Goal: Task Accomplishment & Management: Use online tool/utility

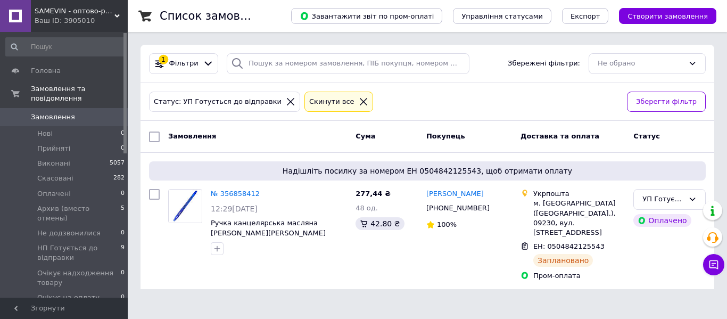
click at [656, 283] on html "SAMEVIN - оптово-роздрібний інтернет-магазин Ваш ID: 3905010 Сайт SAMEVIN - опт…" at bounding box center [363, 151] width 727 height 302
click at [52, 127] on li "Нові 0" at bounding box center [65, 133] width 131 height 15
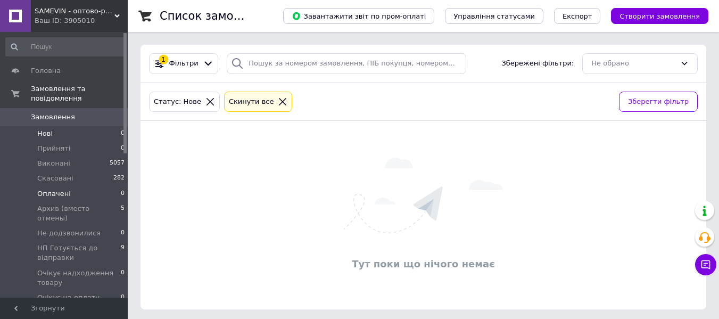
click at [79, 186] on li "Оплачені 0" at bounding box center [65, 193] width 131 height 15
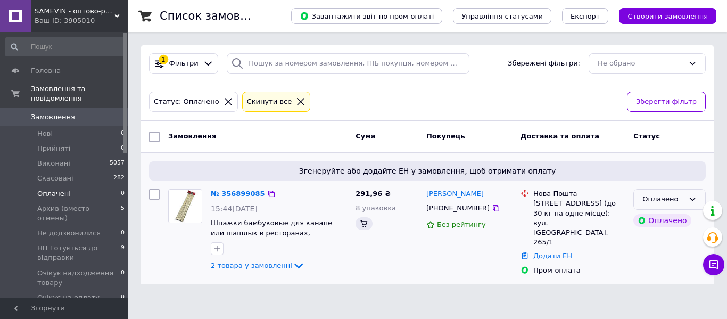
click at [642, 195] on div "Оплачено" at bounding box center [669, 199] width 72 height 21
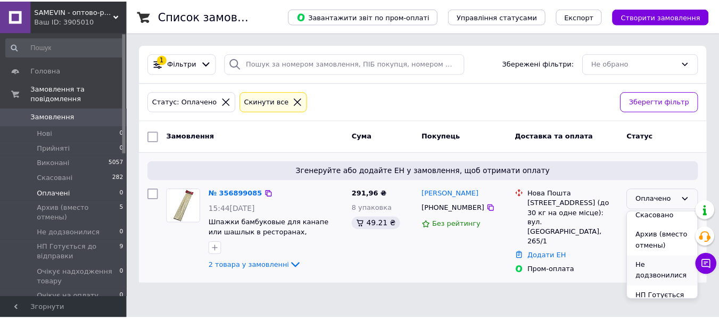
scroll to position [53, 0]
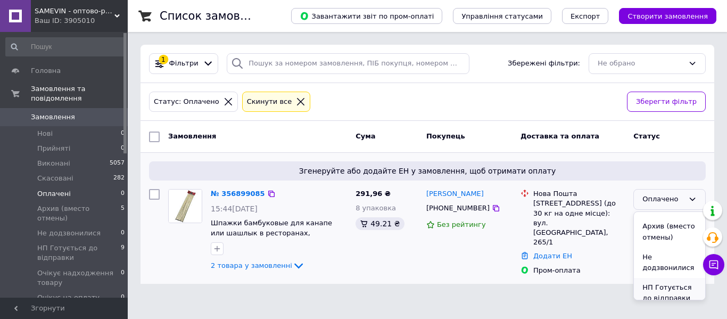
click at [662, 286] on li "НП Готується до відправки" at bounding box center [669, 293] width 71 height 30
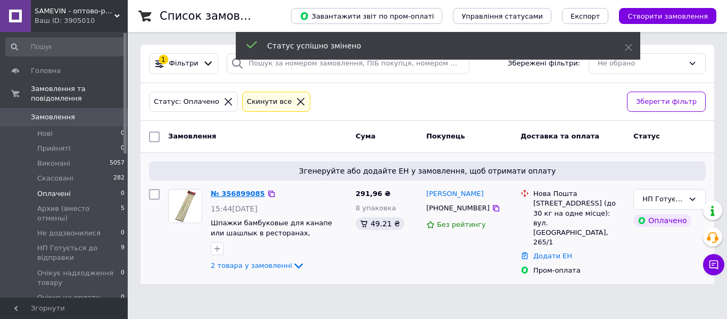
click at [238, 195] on link "№ 356899085" at bounding box center [238, 193] width 54 height 8
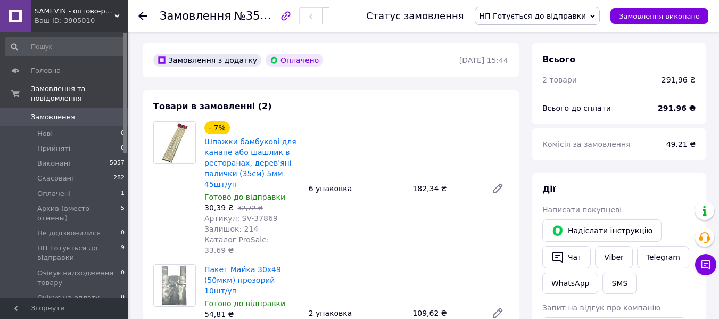
scroll to position [53, 0]
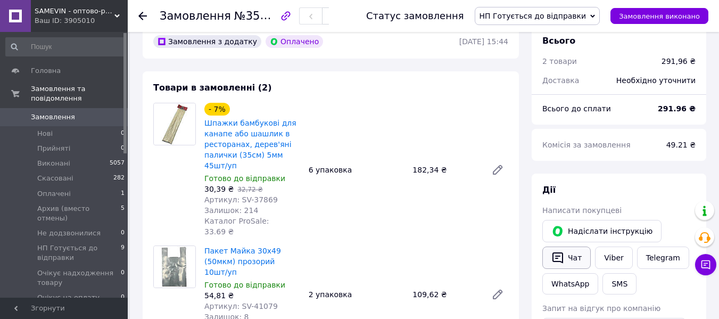
click at [564, 261] on icon "button" at bounding box center [557, 257] width 13 height 13
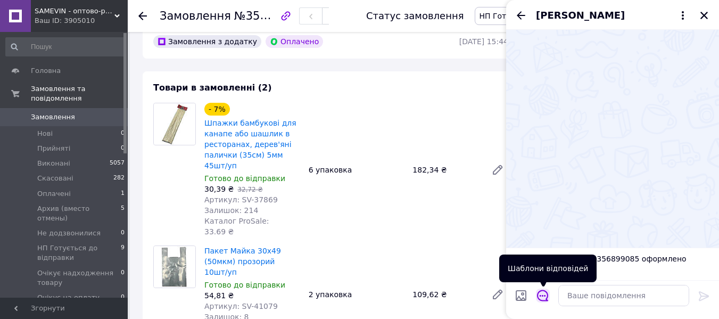
click at [543, 297] on icon "Відкрити шаблони відповідей" at bounding box center [543, 296] width 12 height 12
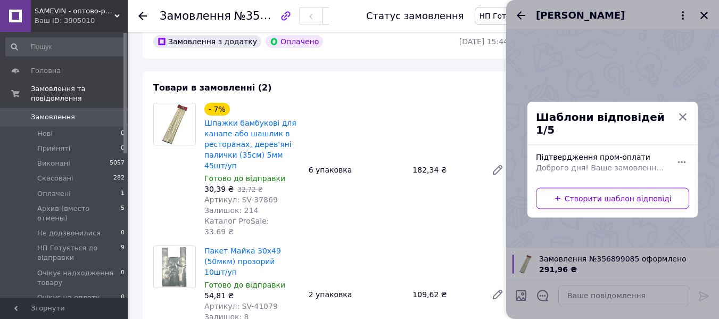
drag, startPoint x: 598, startPoint y: 157, endPoint x: 622, endPoint y: 196, distance: 45.6
click at [598, 162] on span "Доброго дня! Ваше замовлення прийнято та буде відправлено сьогодні, товар є в н…" at bounding box center [601, 167] width 130 height 11
type textarea "Доброго дня! Ваше замовлення прийнято та буде відправлено сьогодні, товар є в н…"
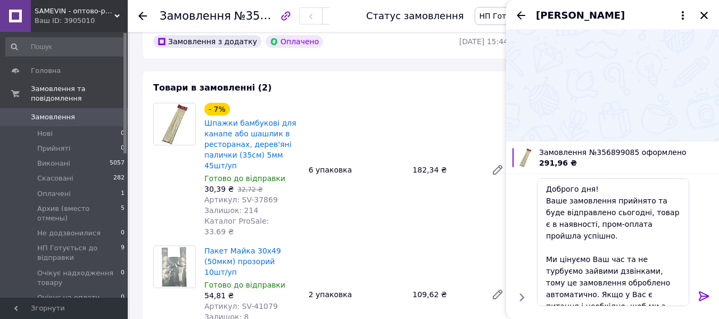
click at [699, 298] on icon at bounding box center [704, 296] width 13 height 13
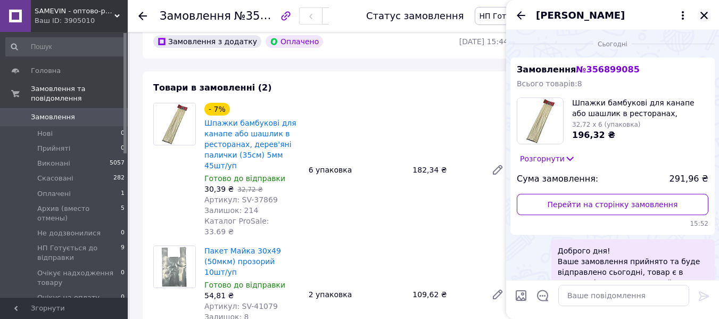
click at [704, 14] on icon "Закрити" at bounding box center [703, 15] width 7 height 7
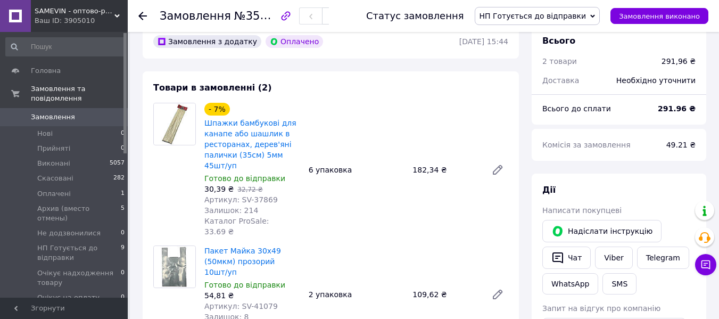
click at [147, 14] on div at bounding box center [148, 16] width 21 height 32
click at [144, 14] on icon at bounding box center [142, 16] width 9 height 9
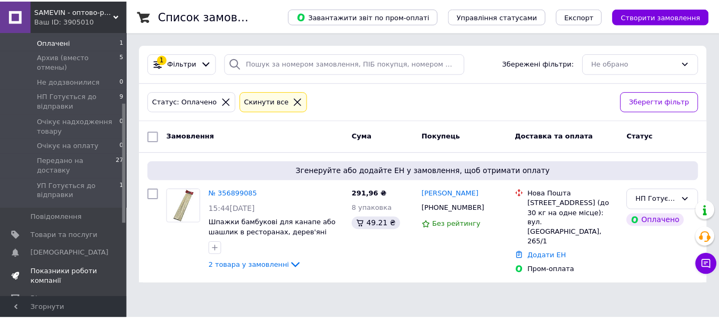
scroll to position [160, 0]
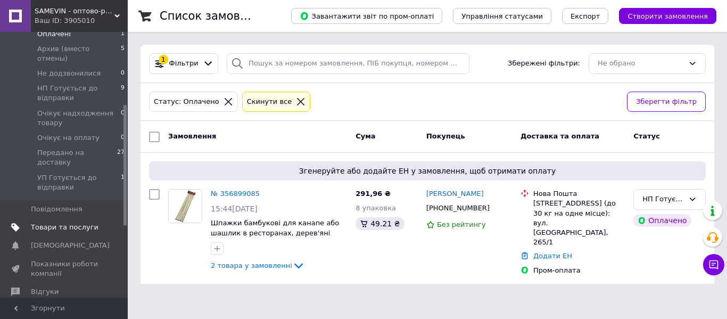
click at [65, 222] on span "Товари та послуги" at bounding box center [65, 227] width 68 height 10
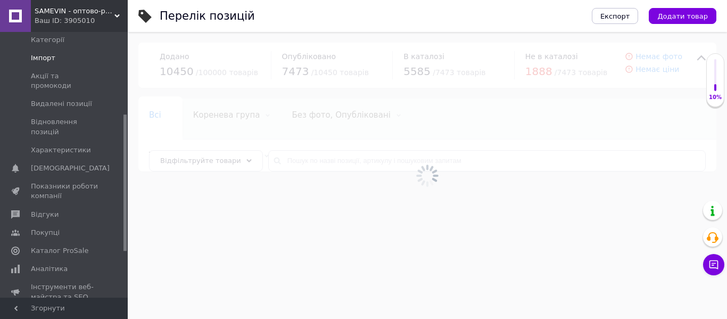
drag, startPoint x: 69, startPoint y: 55, endPoint x: 88, endPoint y: 55, distance: 19.2
click at [69, 55] on span "Імпорт" at bounding box center [65, 58] width 68 height 10
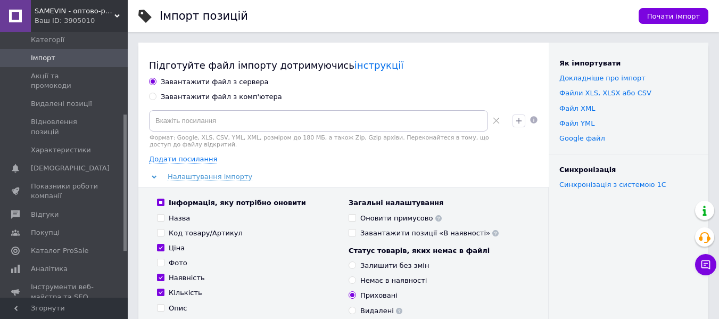
click at [239, 96] on div "Завантажити файл з комп'ютера" at bounding box center [221, 97] width 121 height 10
click at [156, 96] on input "Завантажити файл з комп'ютера" at bounding box center [152, 96] width 7 height 7
radio input "true"
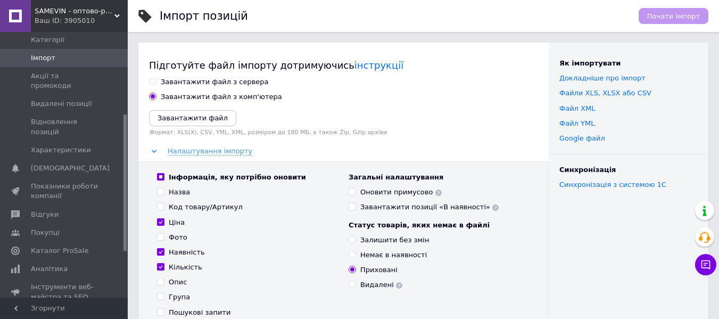
click at [183, 127] on div "Завантажити файл Формат: XLS(X), CSV, YML, XML, розміром до 180 МБ, а також Zip…" at bounding box center [343, 123] width 389 height 26
click at [179, 122] on icon "Завантажити файл" at bounding box center [193, 118] width 70 height 8
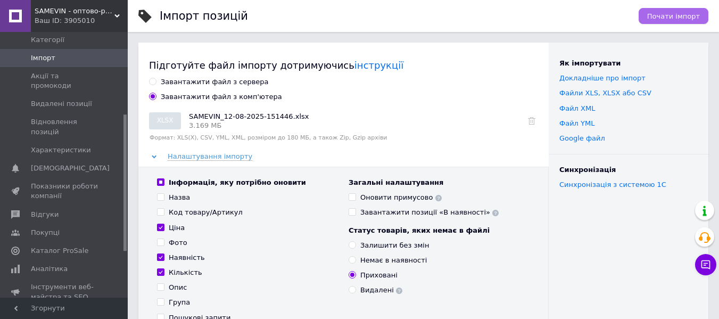
click at [677, 12] on span "Почати імпорт" at bounding box center [673, 16] width 53 height 8
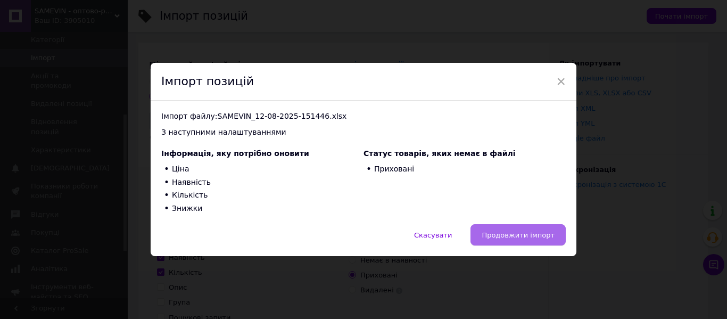
click at [512, 231] on span "Продовжити імпорт" at bounding box center [518, 235] width 73 height 8
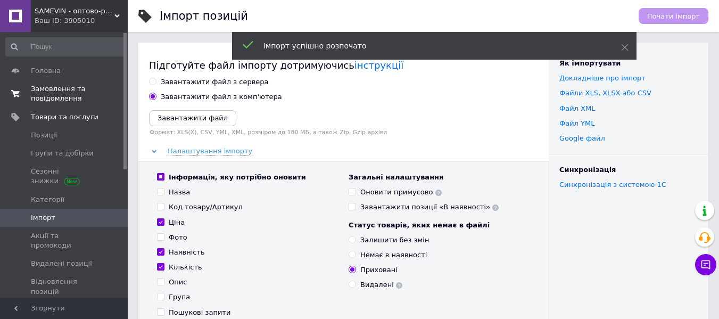
click at [52, 93] on span "Замовлення та повідомлення" at bounding box center [65, 93] width 68 height 19
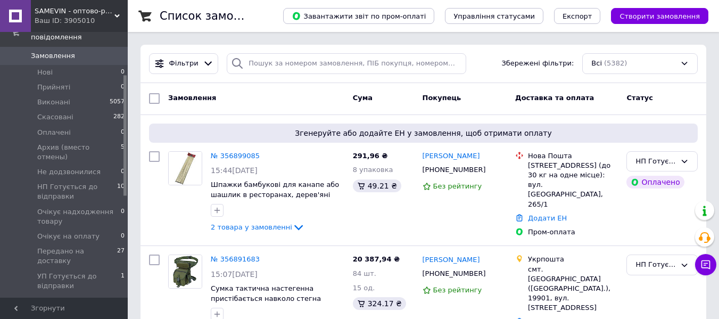
scroll to position [106, 0]
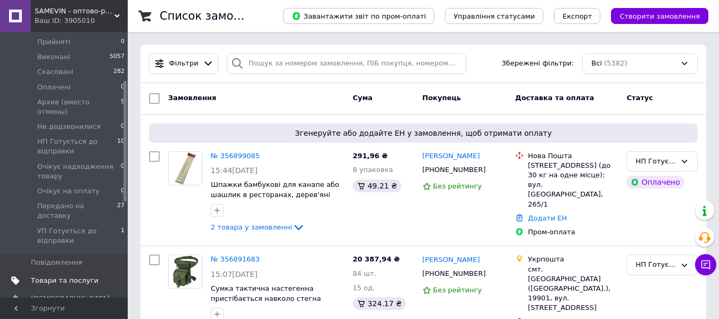
click at [65, 276] on span "Товари та послуги" at bounding box center [65, 281] width 68 height 10
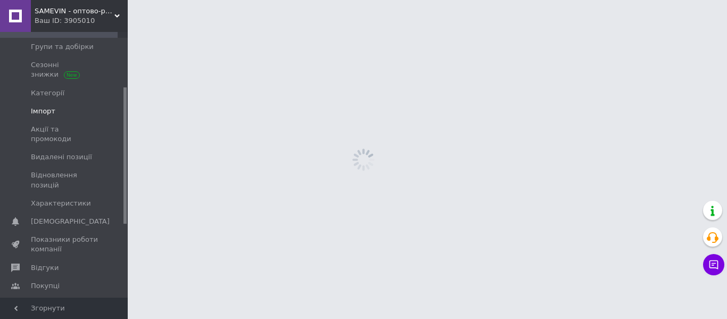
click at [64, 103] on link "Імпорт" at bounding box center [65, 111] width 131 height 18
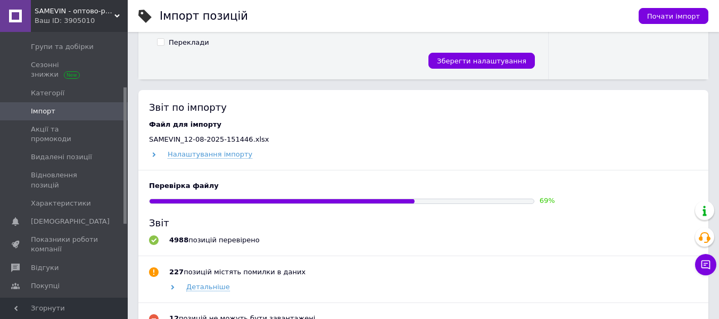
scroll to position [373, 0]
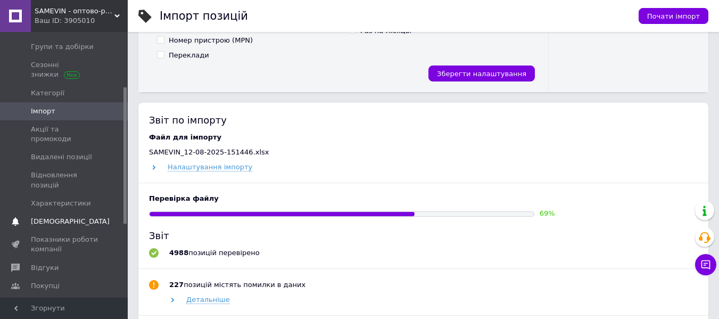
click at [62, 217] on span "[DEMOGRAPHIC_DATA]" at bounding box center [70, 222] width 79 height 10
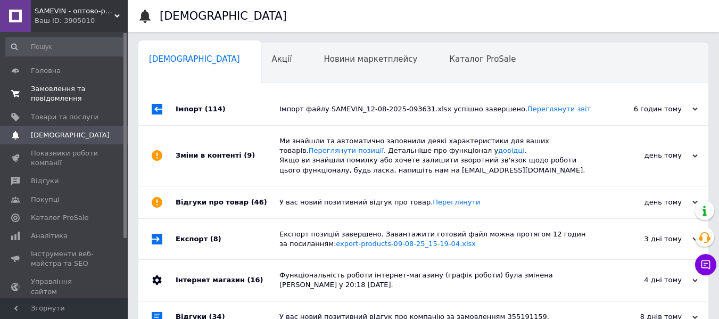
click at [68, 93] on span "Замовлення та повідомлення" at bounding box center [65, 93] width 68 height 19
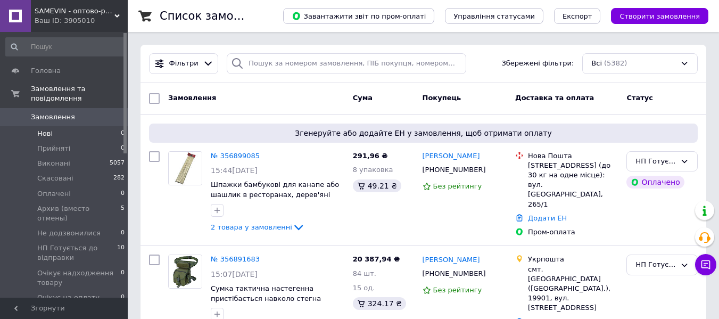
click at [60, 126] on li "Нові 0" at bounding box center [65, 133] width 131 height 15
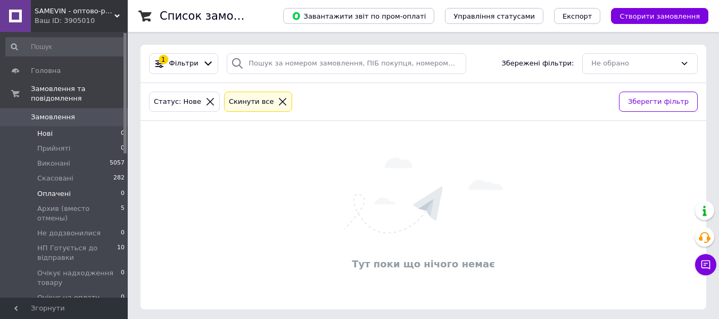
click at [66, 189] on span "Оплачені" at bounding box center [54, 194] width 34 height 10
click at [61, 129] on li "Нові 0" at bounding box center [65, 133] width 131 height 15
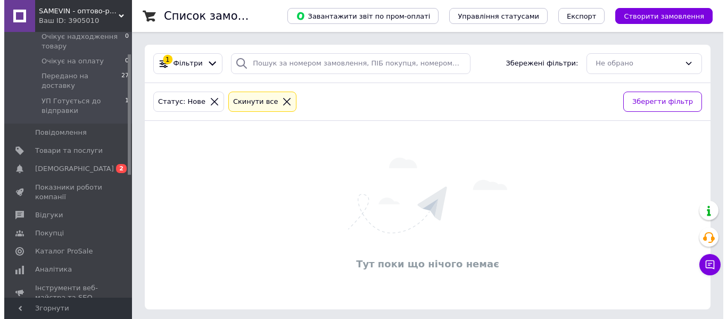
scroll to position [266, 0]
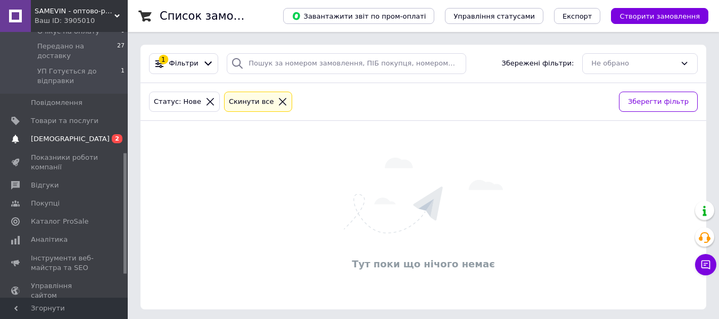
click at [90, 134] on span "[DEMOGRAPHIC_DATA]" at bounding box center [65, 139] width 68 height 10
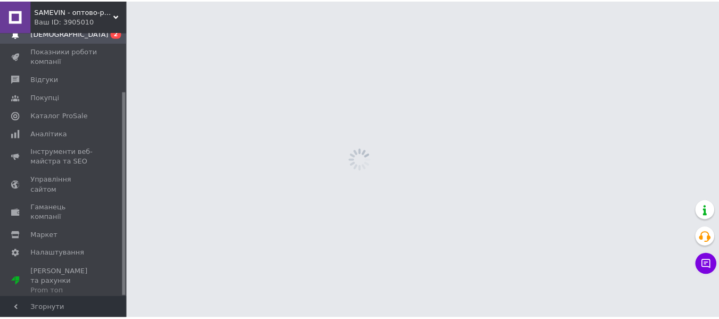
scroll to position [76, 0]
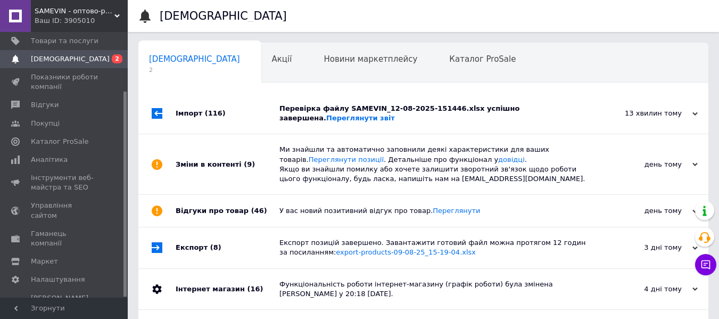
click at [605, 109] on div "13 хвилин тому" at bounding box center [644, 114] width 106 height 10
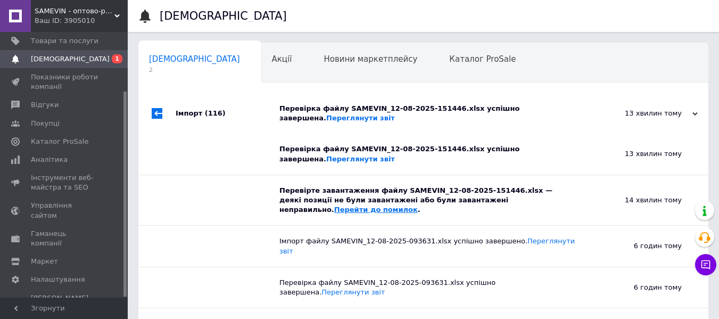
click at [418, 205] on link "Перейти до помилок" at bounding box center [376, 209] width 84 height 8
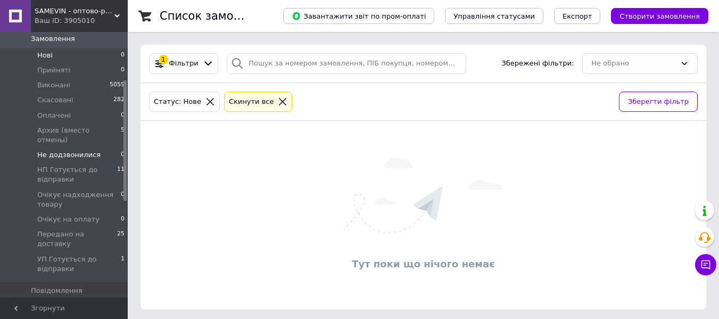
scroll to position [106, 0]
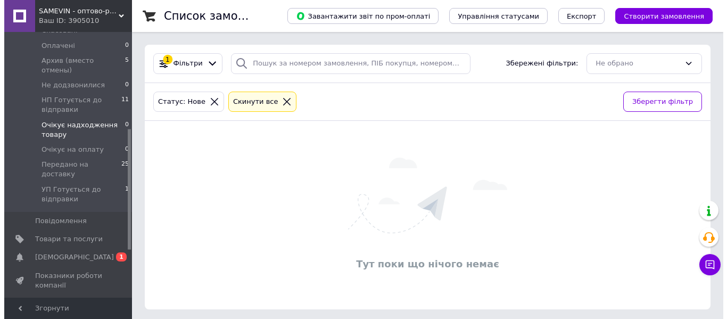
scroll to position [213, 0]
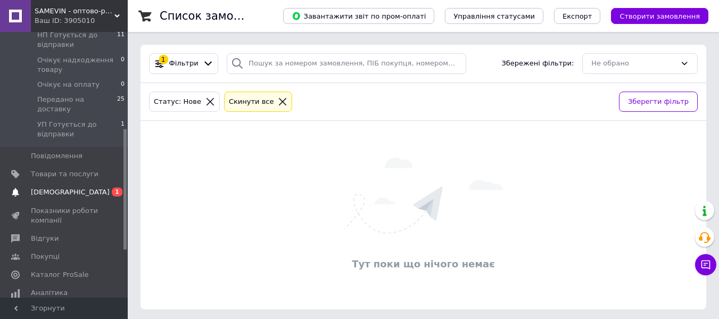
click at [79, 187] on span "[DEMOGRAPHIC_DATA]" at bounding box center [65, 192] width 68 height 10
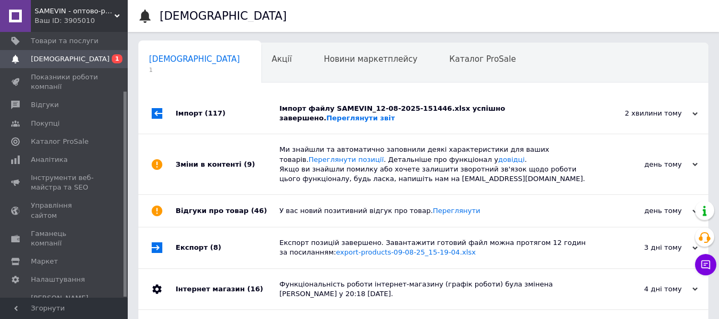
click at [588, 102] on div "Імпорт файлу SAMEVIN_12-08-2025-151446.xlsx успішно завершено. Переглянути звіт" at bounding box center [435, 113] width 312 height 40
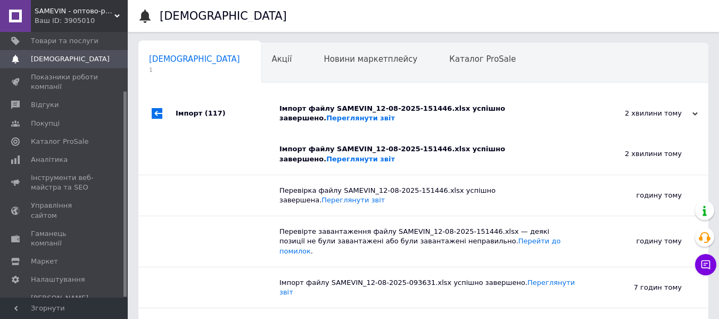
click at [588, 102] on div "Імпорт файлу SAMEVIN_12-08-2025-151446.xlsx успішно завершено. Переглянути звіт" at bounding box center [435, 113] width 312 height 40
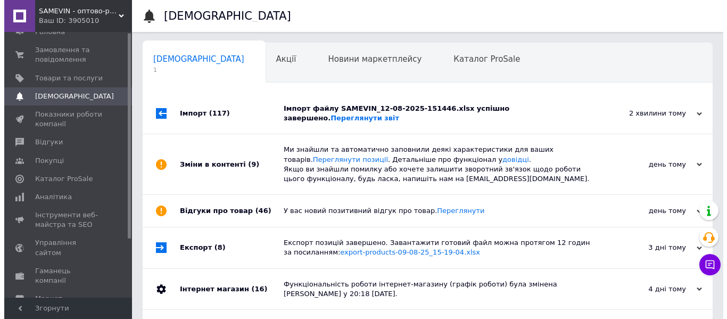
scroll to position [0, 0]
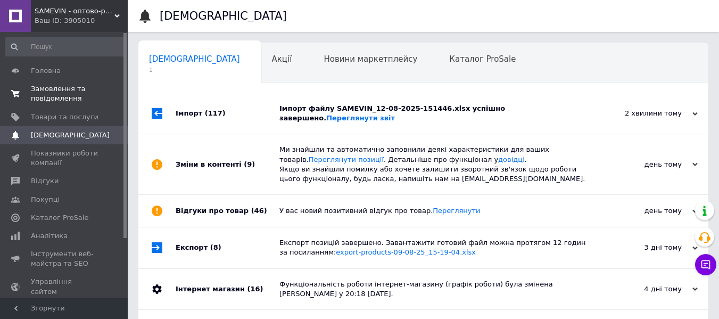
click at [87, 86] on span "Замовлення та повідомлення" at bounding box center [65, 93] width 68 height 19
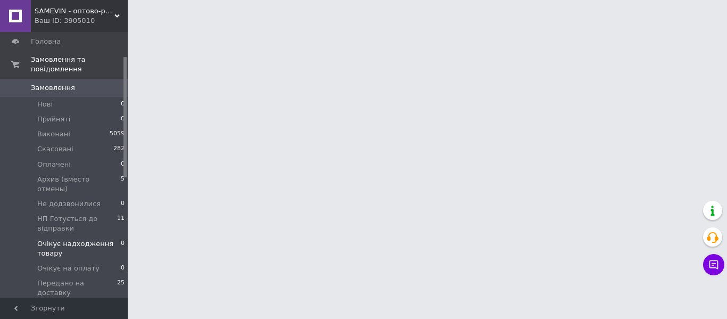
scroll to position [53, 0]
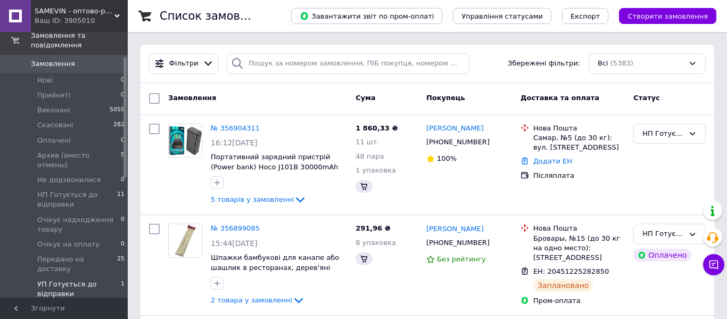
click at [79, 279] on span "УП Готується до відправки" at bounding box center [79, 288] width 84 height 19
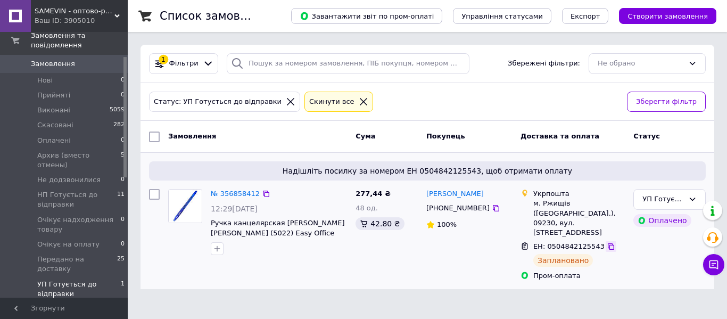
click at [608, 243] on icon at bounding box center [611, 246] width 6 height 6
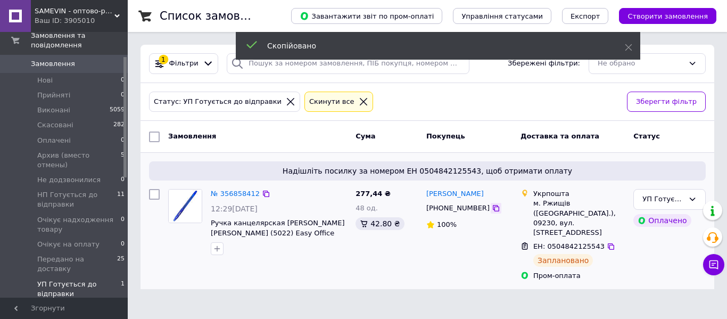
click at [492, 208] on icon at bounding box center [496, 208] width 9 height 9
click at [607, 242] on icon at bounding box center [611, 246] width 9 height 9
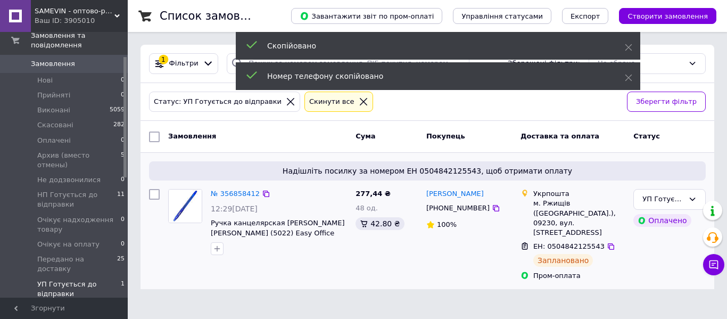
click at [459, 212] on span "+380957150699" at bounding box center [457, 208] width 63 height 8
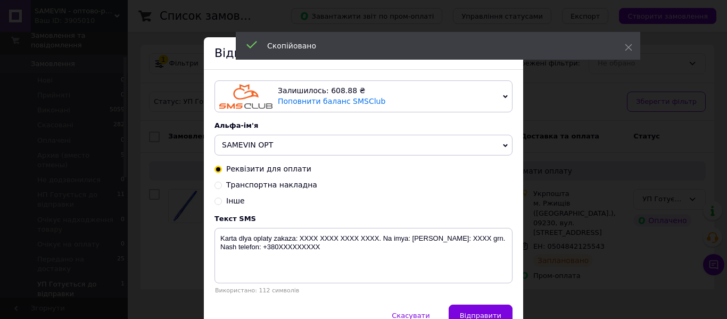
click at [287, 189] on span "Транспортна накладна" at bounding box center [271, 184] width 91 height 9
click at [222, 188] on input "Транспортна накладна" at bounding box center [217, 183] width 7 height 7
radio input "true"
radio input "false"
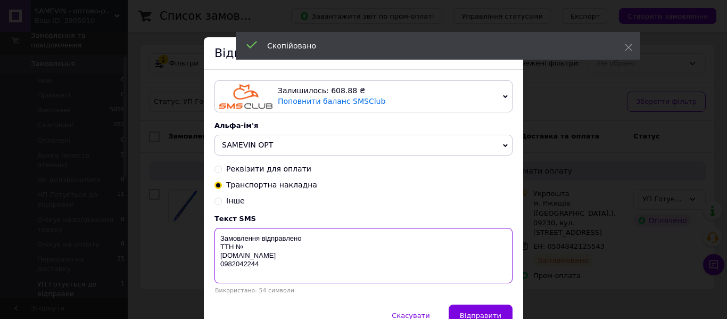
click at [278, 252] on textarea "Замовлення відправлено ТТН № samevin.com.ua 0982042244" at bounding box center [363, 255] width 298 height 55
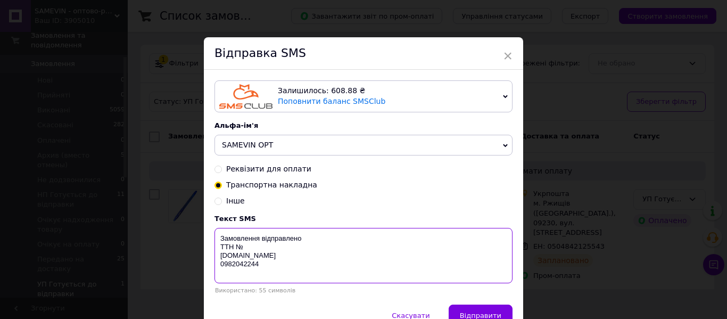
paste textarea "0504842125543"
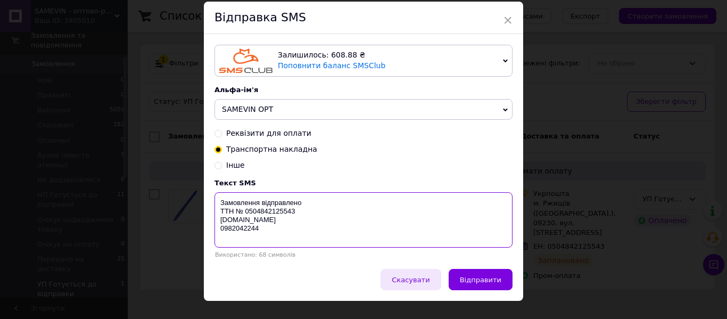
scroll to position [53, 0]
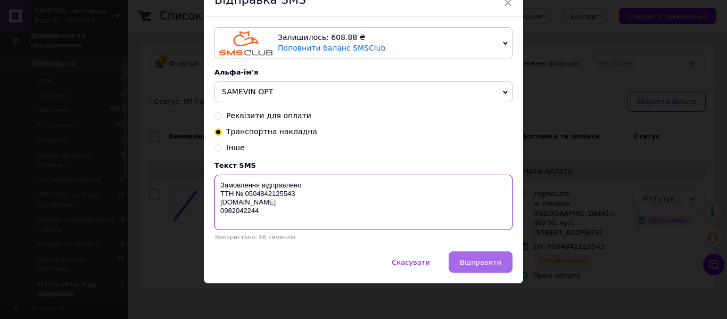
type textarea "Замовлення відправлено ТТН № 0504842125543 samevin.com.ua 0982042244"
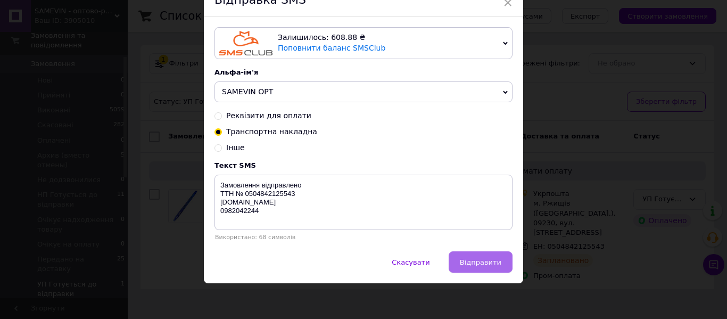
click at [474, 266] on span "Відправити" at bounding box center [481, 262] width 42 height 8
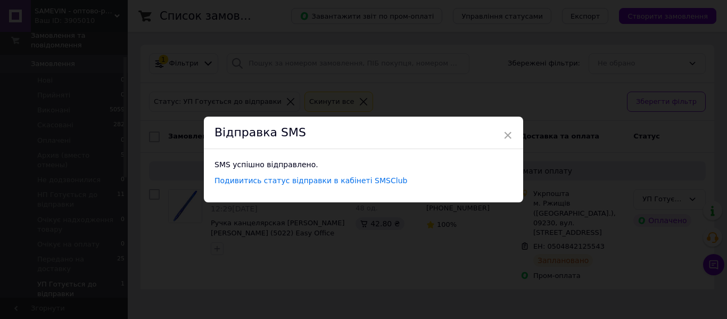
scroll to position [0, 0]
click at [481, 257] on div "× Відправка SMS SMS успішно відправлено. Подивитись статус відправки в кабінеті…" at bounding box center [363, 159] width 727 height 319
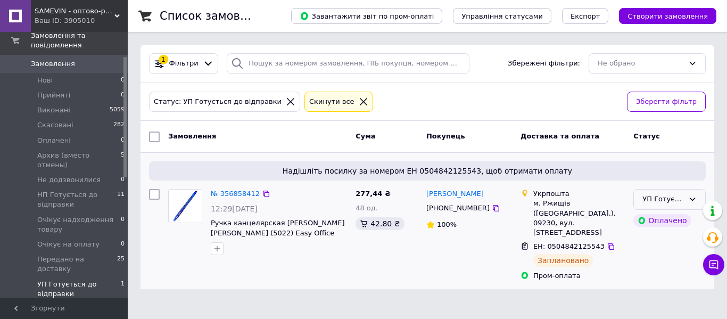
click at [693, 200] on icon at bounding box center [693, 199] width 6 height 3
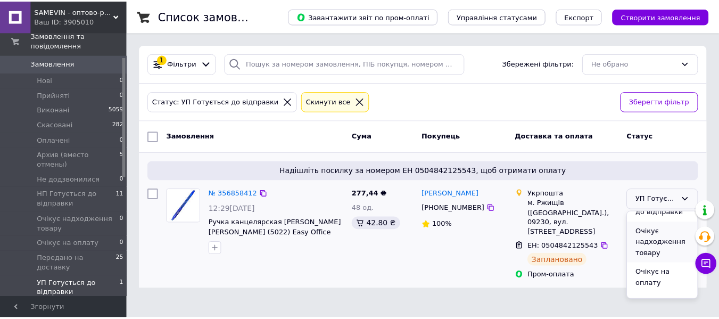
scroll to position [183, 0]
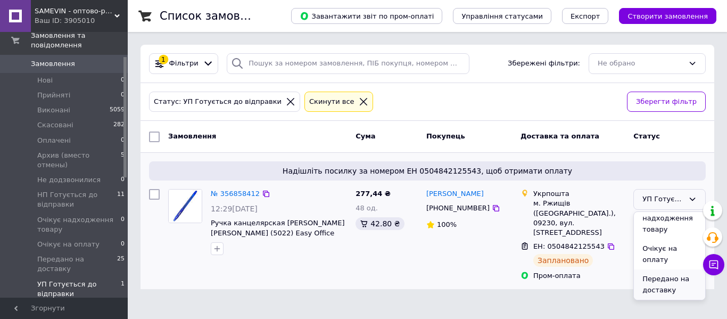
click at [662, 282] on li "Передано на доставку" at bounding box center [669, 284] width 71 height 30
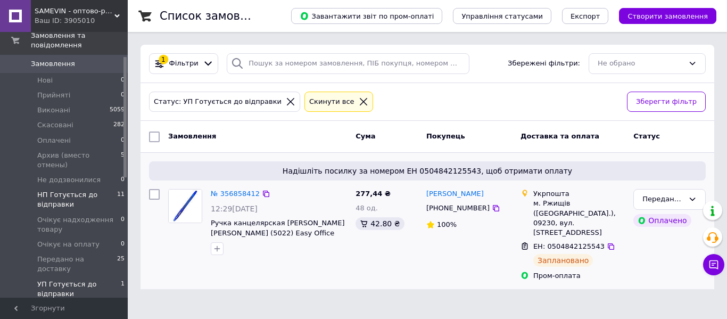
click at [93, 190] on span "НП Готується до відправки" at bounding box center [77, 199] width 80 height 19
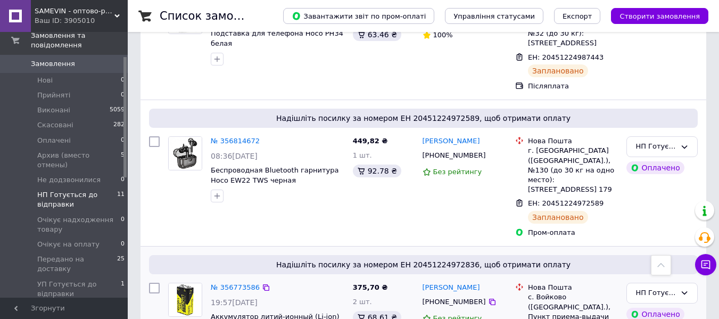
scroll to position [1165, 0]
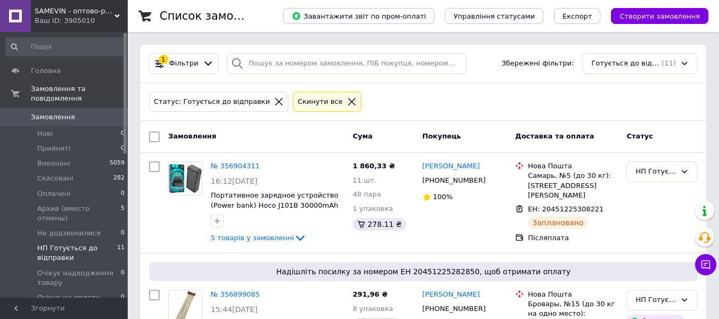
click at [155, 137] on input "checkbox" at bounding box center [154, 136] width 11 height 11
checkbox input "true"
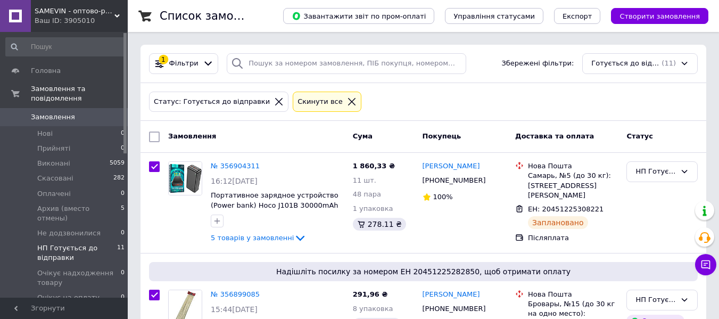
checkbox input "true"
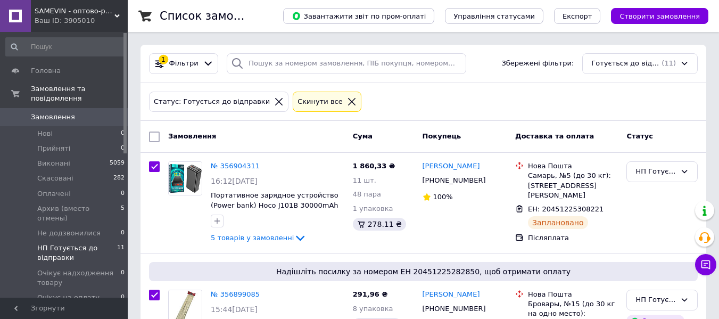
checkbox input "true"
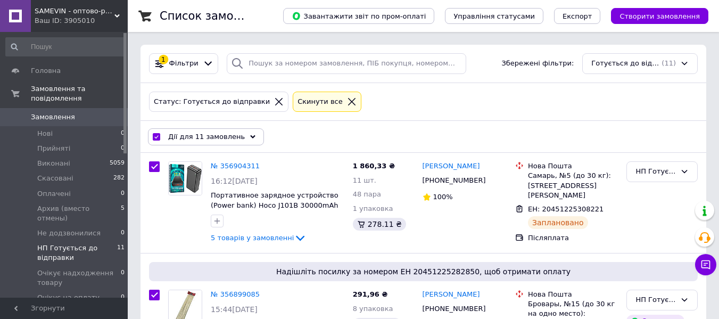
click at [64, 243] on span "НП Готується до відправки" at bounding box center [77, 252] width 80 height 19
click at [250, 134] on icon at bounding box center [252, 136] width 5 height 5
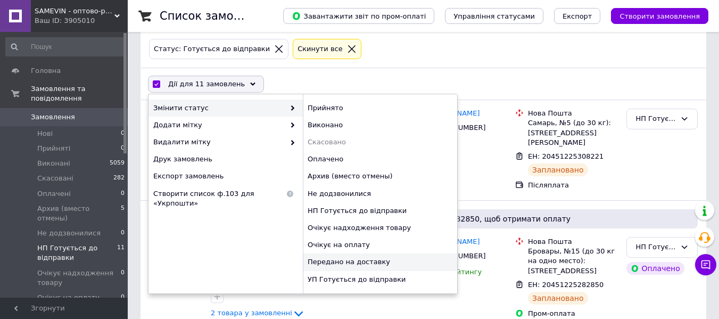
scroll to position [53, 0]
click at [326, 264] on div "Передано на доставку" at bounding box center [380, 261] width 154 height 17
checkbox input "false"
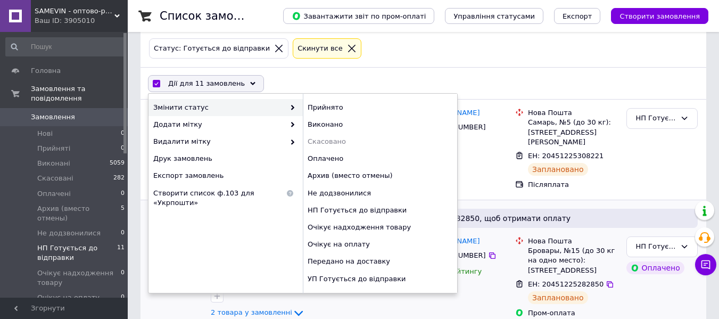
checkbox input "false"
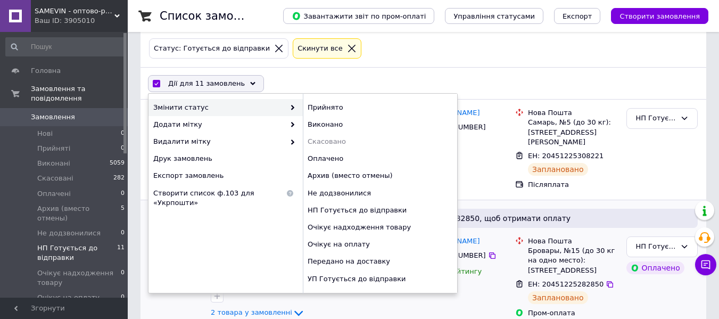
checkbox input "false"
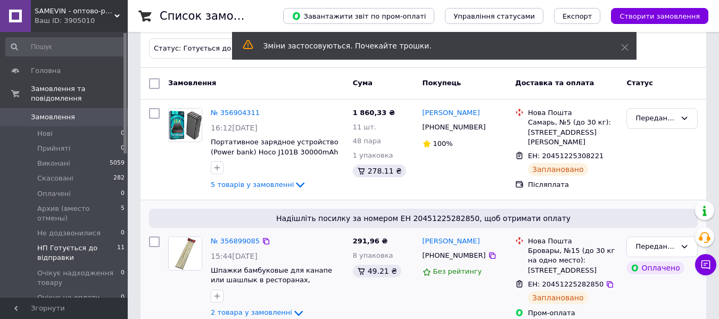
click at [359, 316] on div "291,96 ₴ 8 упаковка 49.21 ₴" at bounding box center [384, 278] width 70 height 92
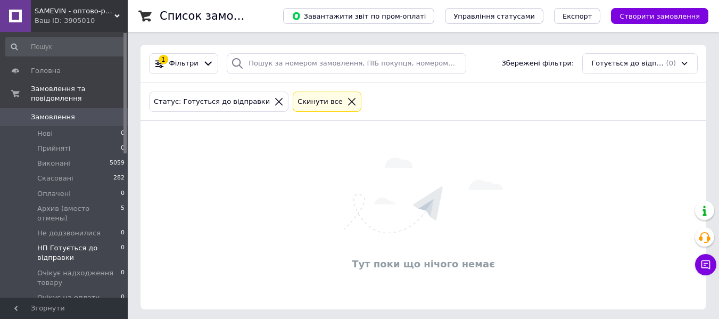
click at [650, 172] on div "Тут поки що нічого немає" at bounding box center [423, 214] width 566 height 167
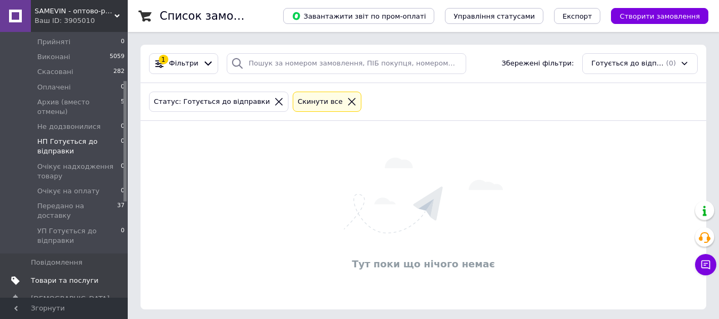
click at [82, 276] on span "Товари та послуги" at bounding box center [65, 281] width 68 height 10
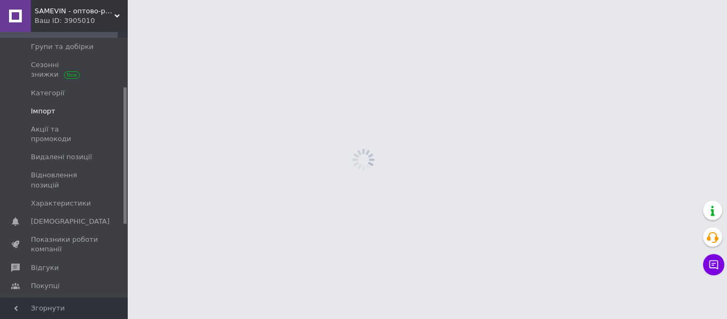
click at [45, 111] on span "Імпорт" at bounding box center [43, 111] width 24 height 10
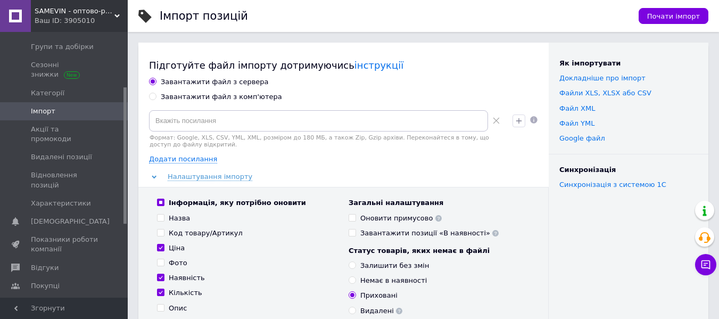
click at [217, 96] on div "Завантажити файл з комп'ютера" at bounding box center [221, 97] width 121 height 10
click at [156, 96] on input "Завантажити файл з комп'ютера" at bounding box center [152, 96] width 7 height 7
radio input "true"
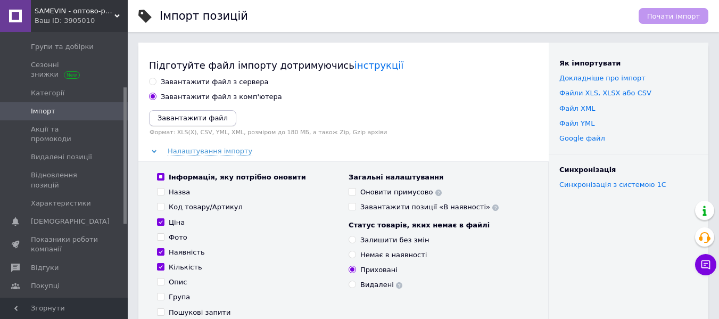
click at [189, 119] on icon "Завантажити файл" at bounding box center [193, 118] width 70 height 8
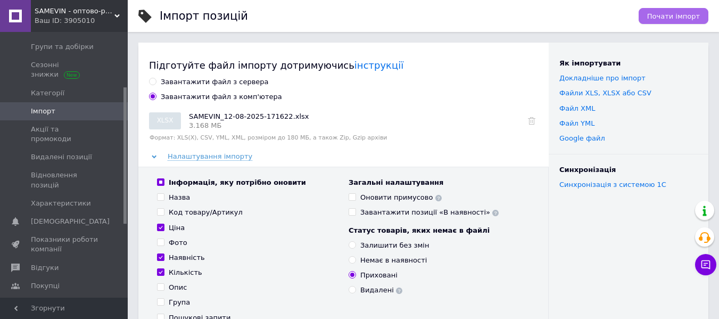
click at [677, 17] on span "Почати імпорт" at bounding box center [673, 16] width 53 height 8
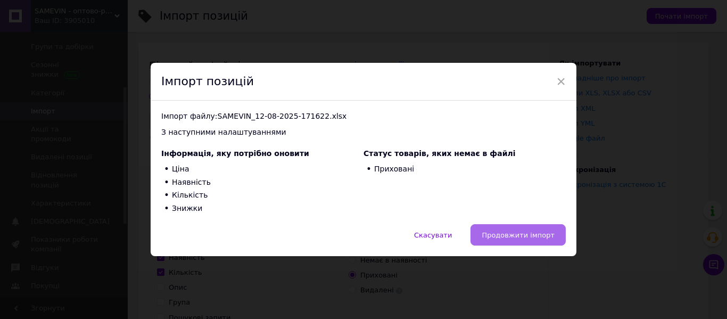
click at [528, 240] on button "Продовжити імпорт" at bounding box center [517, 234] width 95 height 21
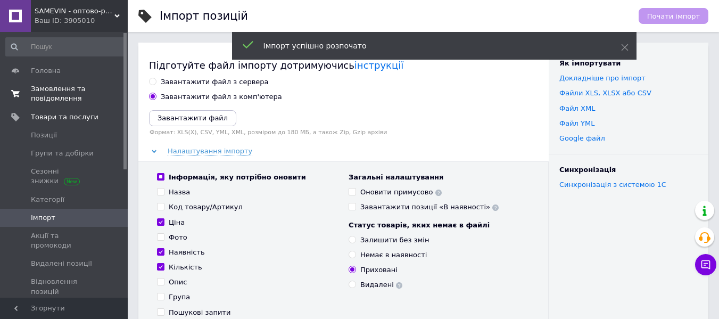
click at [62, 90] on span "Замовлення та повідомлення" at bounding box center [65, 93] width 68 height 19
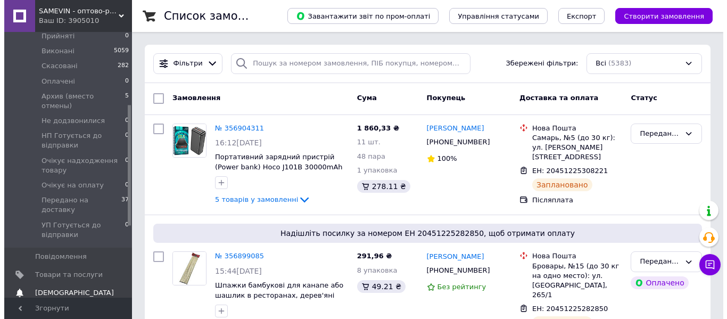
scroll to position [160, 0]
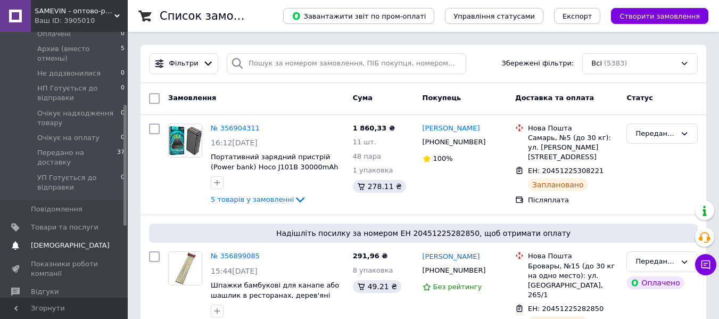
click at [48, 241] on span "[DEMOGRAPHIC_DATA]" at bounding box center [70, 246] width 79 height 10
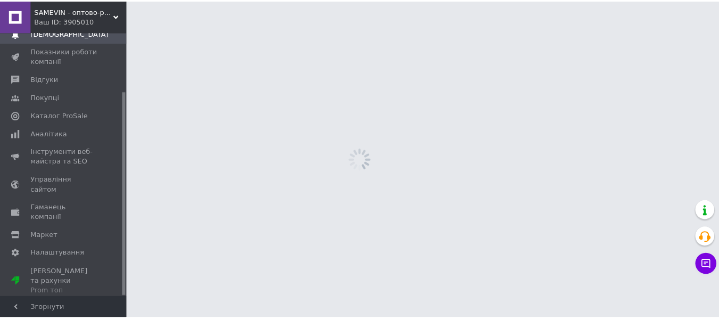
scroll to position [76, 0]
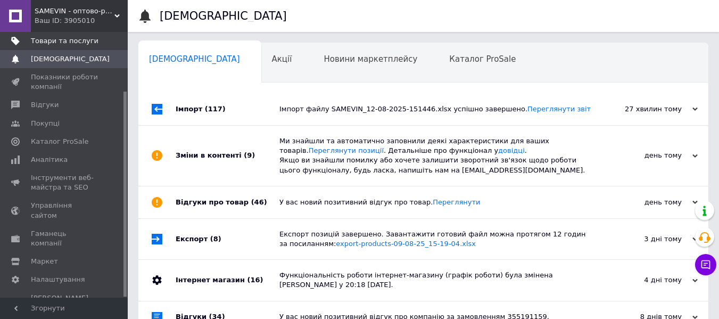
click at [50, 48] on link "Товари та послуги" at bounding box center [65, 41] width 131 height 18
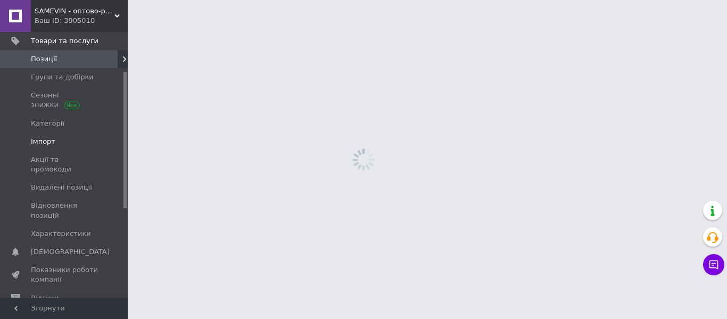
click at [54, 140] on span "Імпорт" at bounding box center [65, 142] width 68 height 10
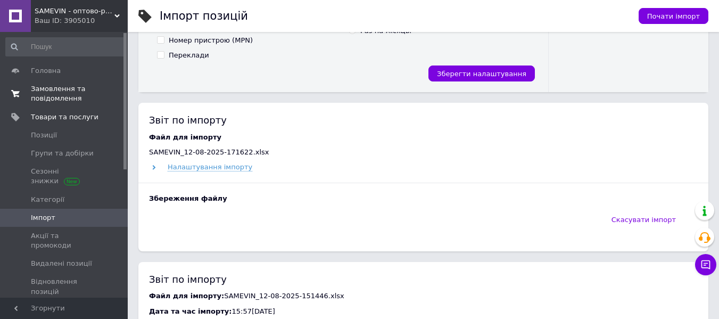
click at [41, 87] on span "Замовлення та повідомлення" at bounding box center [65, 93] width 68 height 19
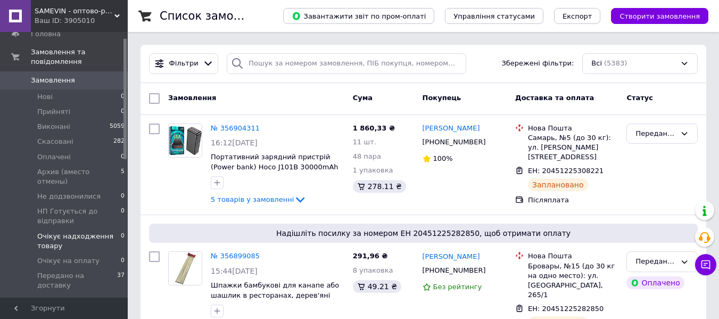
scroll to position [106, 0]
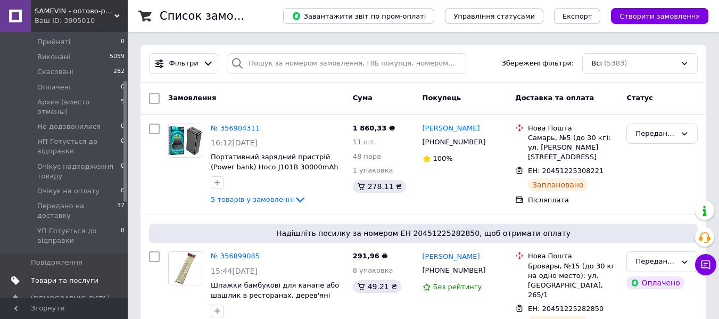
click at [73, 276] on span "Товари та послуги" at bounding box center [65, 281] width 68 height 10
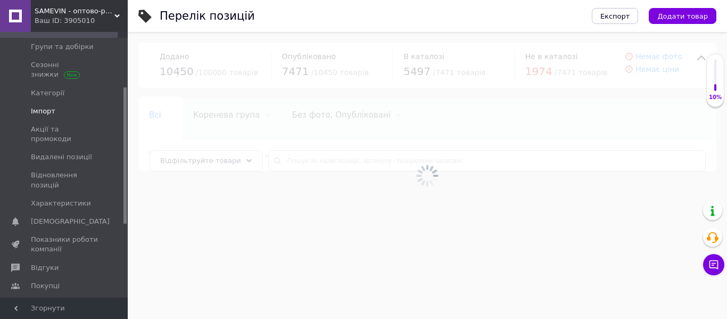
click at [78, 108] on span "Імпорт" at bounding box center [65, 111] width 68 height 10
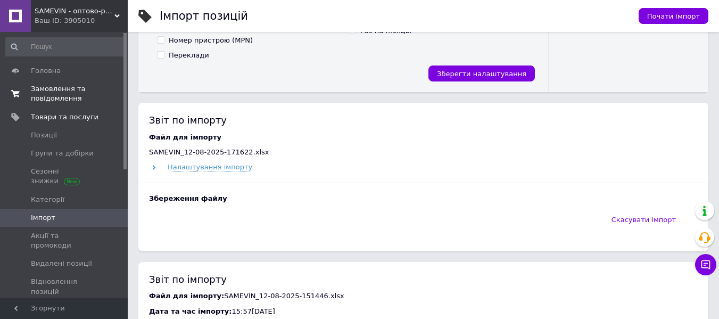
click at [57, 94] on span "Замовлення та повідомлення" at bounding box center [65, 93] width 68 height 19
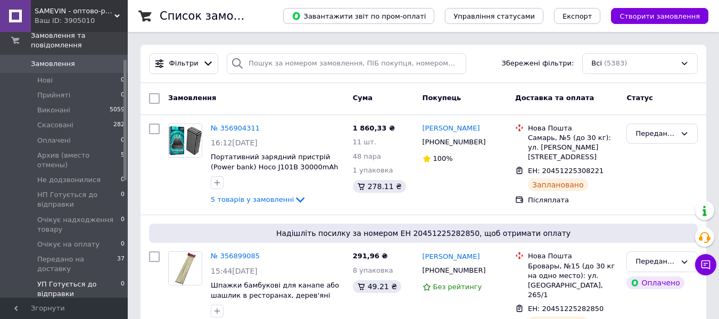
scroll to position [106, 0]
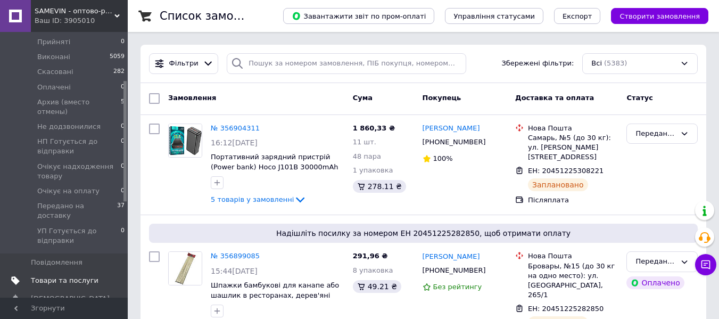
click at [52, 276] on span "Товари та послуги" at bounding box center [65, 281] width 68 height 10
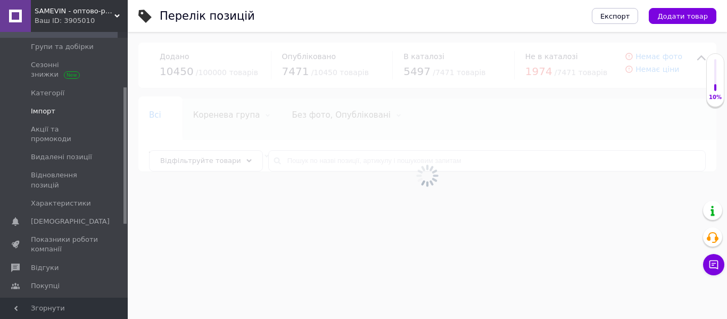
click at [39, 111] on span "Імпорт" at bounding box center [43, 111] width 24 height 10
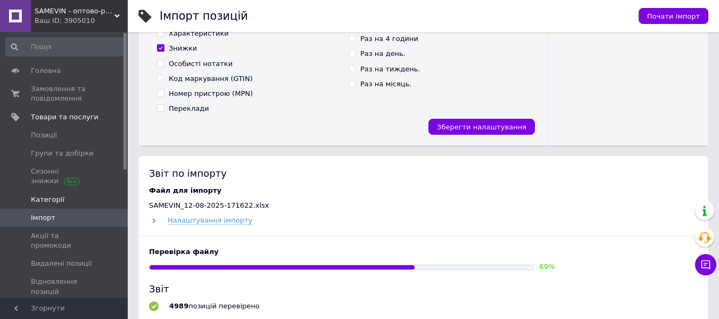
click at [56, 88] on span "Замовлення та повідомлення" at bounding box center [65, 93] width 68 height 19
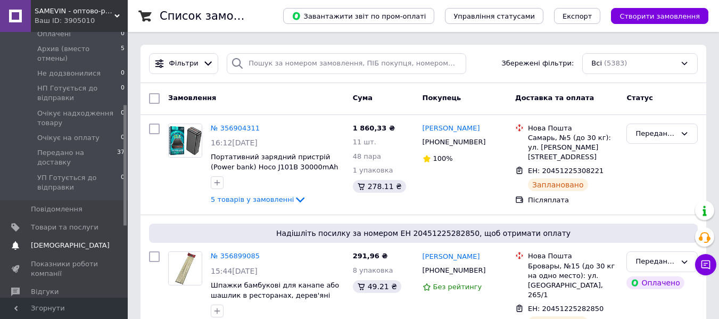
click at [68, 236] on link "Сповіщення 0 0" at bounding box center [65, 245] width 131 height 18
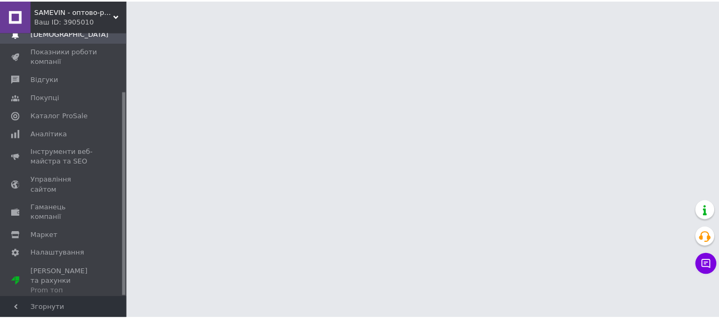
scroll to position [76, 0]
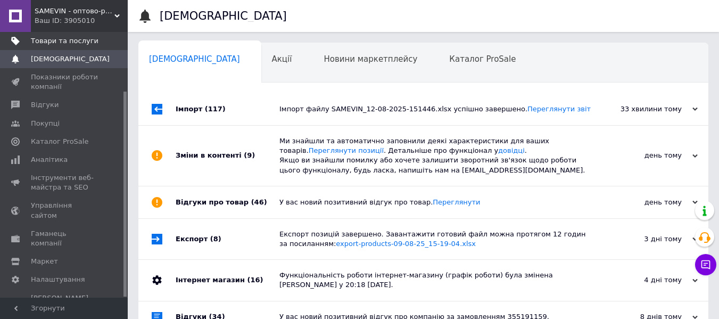
click at [76, 47] on link "Товари та послуги" at bounding box center [65, 41] width 131 height 18
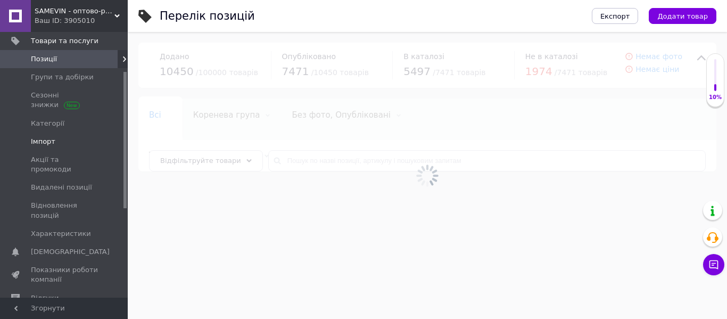
click at [61, 141] on span "Імпорт" at bounding box center [65, 142] width 68 height 10
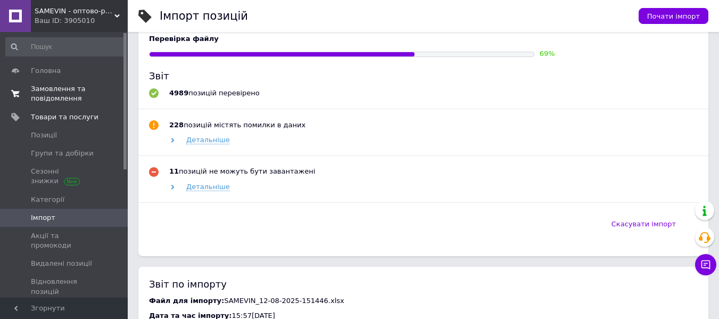
click at [65, 93] on span "Замовлення та повідомлення" at bounding box center [65, 93] width 68 height 19
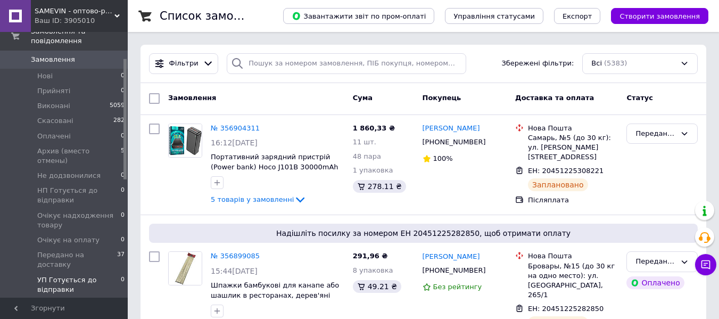
scroll to position [106, 0]
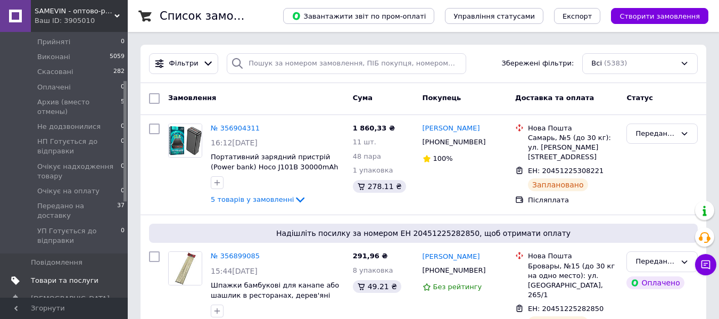
click at [47, 276] on span "Товари та послуги" at bounding box center [65, 281] width 68 height 10
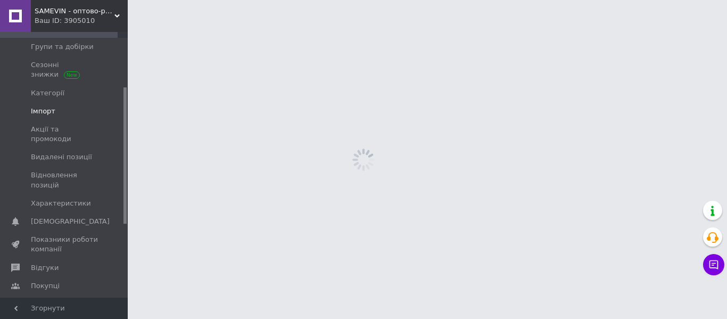
click at [36, 111] on span "Імпорт" at bounding box center [43, 111] width 24 height 10
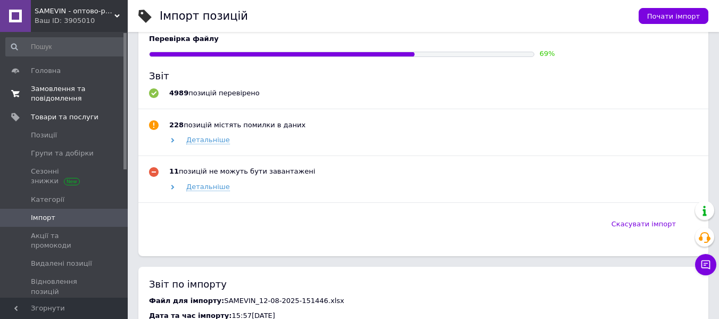
click at [77, 97] on span "Замовлення та повідомлення" at bounding box center [65, 93] width 68 height 19
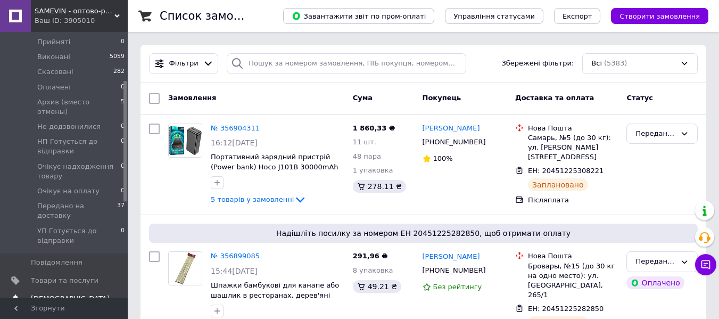
click at [58, 290] on link "Сповіщення 0 0" at bounding box center [65, 299] width 131 height 18
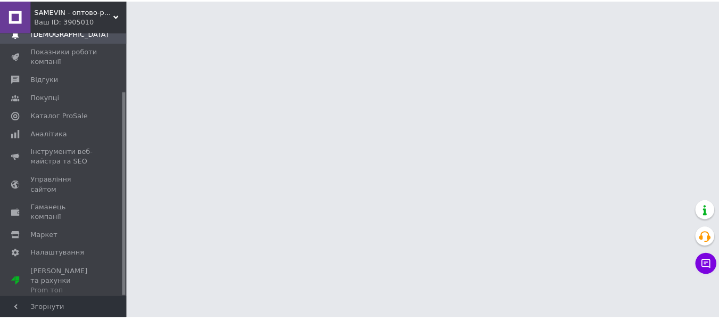
scroll to position [76, 0]
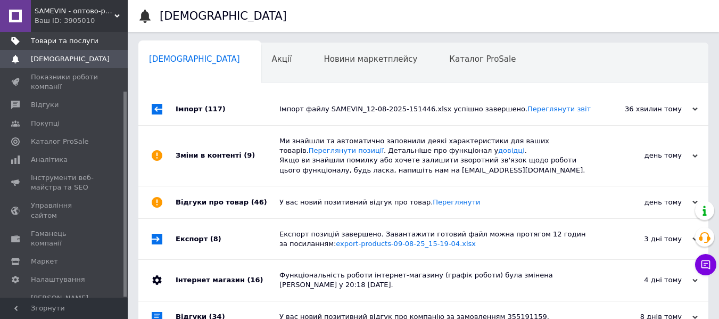
click at [45, 44] on span "Товари та послуги" at bounding box center [65, 41] width 68 height 10
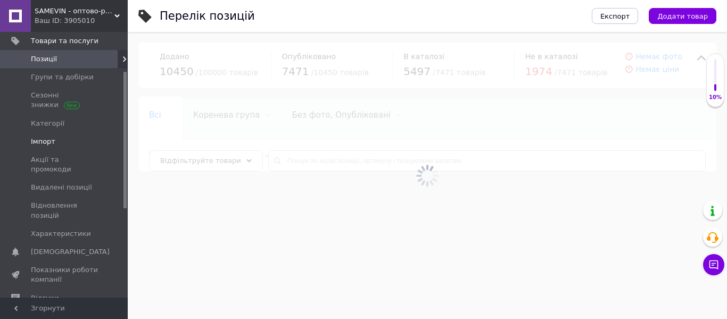
click at [46, 136] on link "Імпорт" at bounding box center [65, 142] width 131 height 18
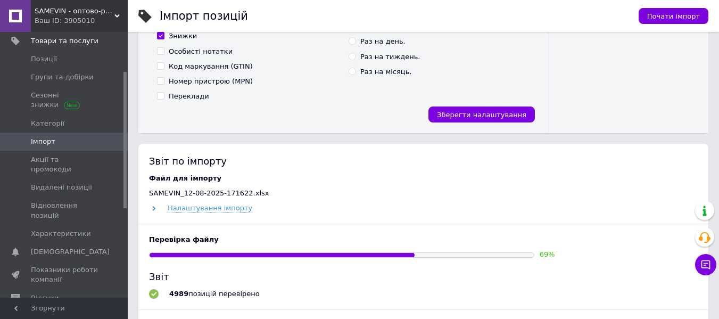
scroll to position [479, 0]
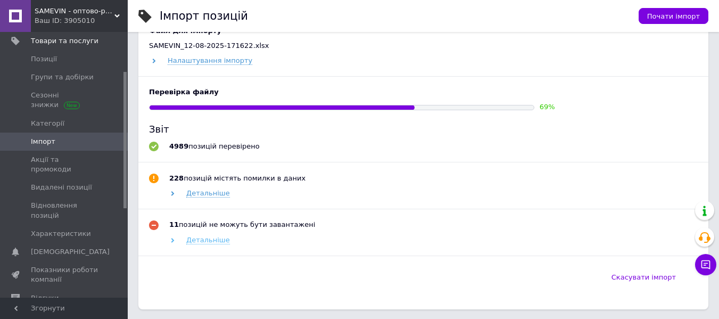
click at [209, 238] on span "Детальніше" at bounding box center [208, 240] width 44 height 9
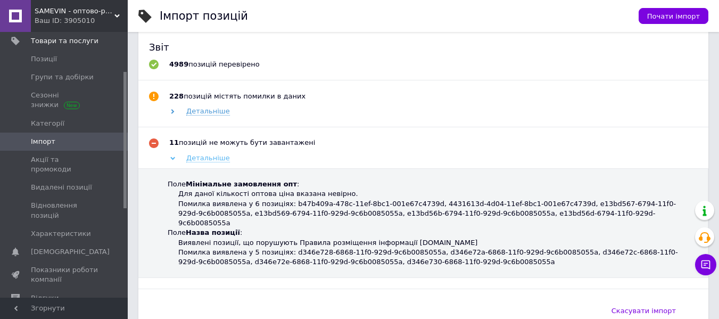
scroll to position [585, 0]
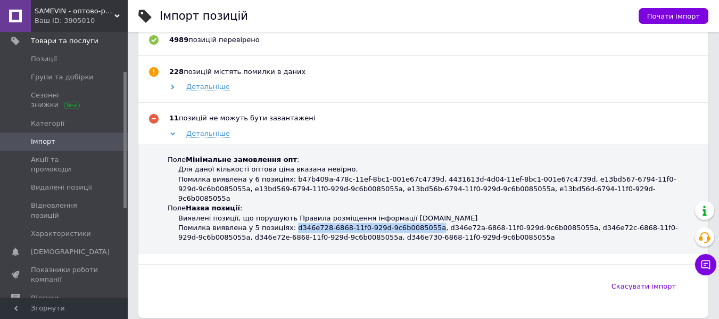
drag, startPoint x: 283, startPoint y: 221, endPoint x: 410, endPoint y: 220, distance: 127.7
click at [410, 223] on div "Помилка виявлена у 5 позиціях: d346e728-6868-11f0-929d-9c6b0085055a, d346e72a-6…" at bounding box center [436, 232] width 516 height 19
copy div "d346e728-6868-11f0-929d-9c6b0085055a"
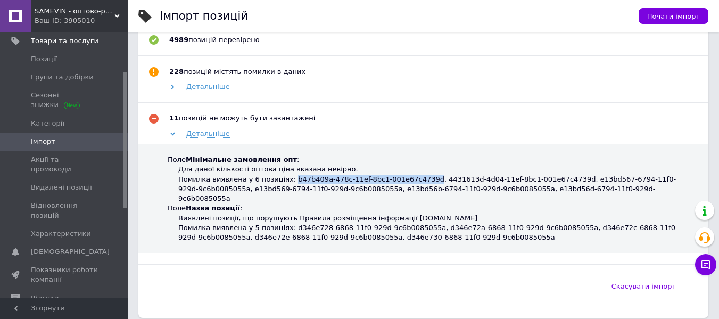
drag, startPoint x: 283, startPoint y: 181, endPoint x: 411, endPoint y: 178, distance: 128.3
click at [411, 178] on div "Помилка виявлена у 6 позиціях: b47b409a-478c-11ef-8bc1-001e67c4739d, 4431613d-4…" at bounding box center [436, 189] width 516 height 29
copy div "b47b409a-478c-11ef-8bc1-001e67c4739d"
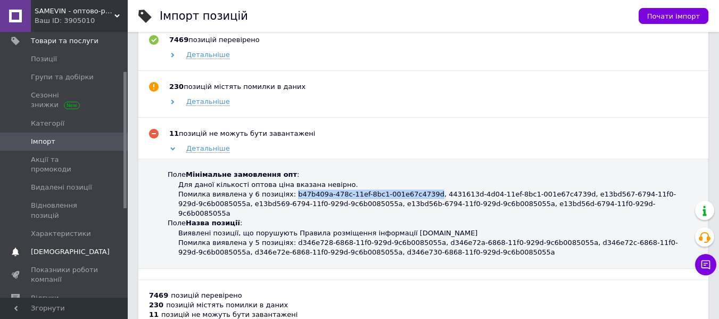
click at [55, 247] on span "[DEMOGRAPHIC_DATA]" at bounding box center [70, 252] width 79 height 10
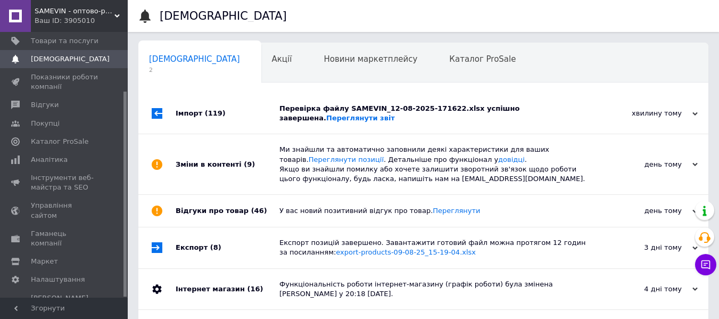
click at [617, 110] on div "хвилину тому" at bounding box center [644, 114] width 106 height 10
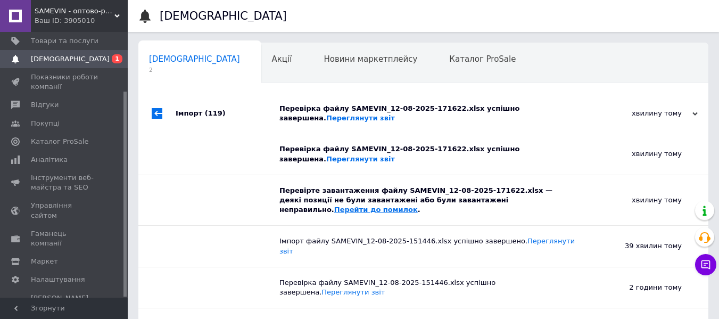
click at [418, 205] on link "Перейти до помилок" at bounding box center [376, 209] width 84 height 8
